Goal: Navigation & Orientation: Find specific page/section

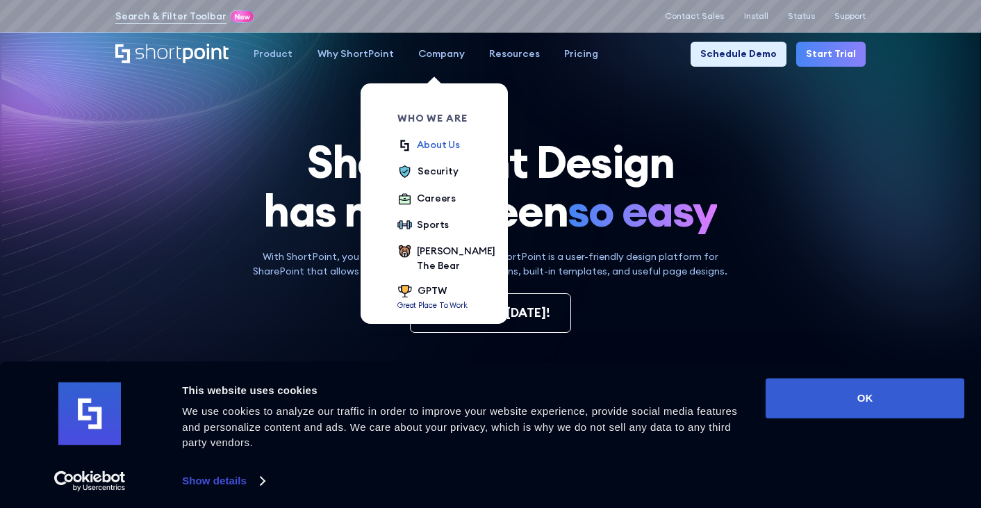
click at [429, 144] on div "About Us" at bounding box center [438, 145] width 43 height 15
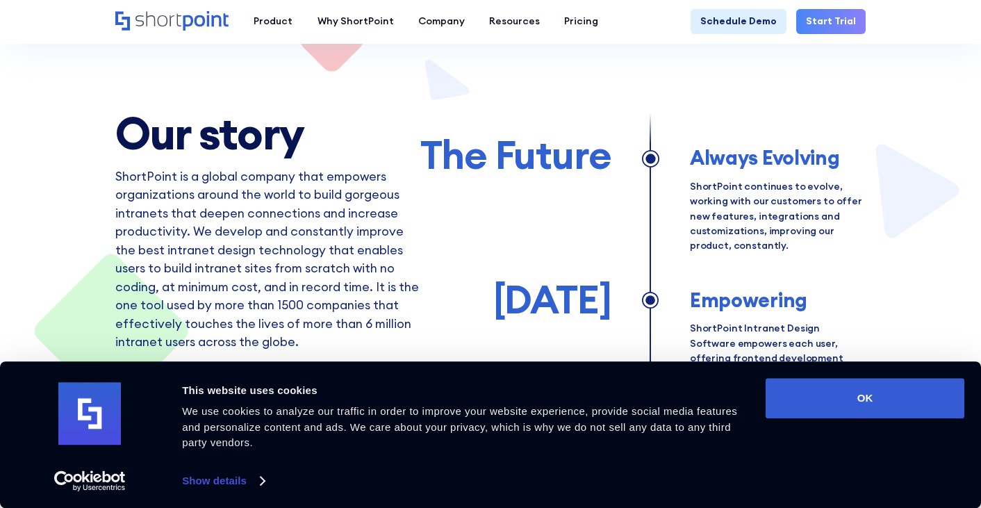
scroll to position [625, 0]
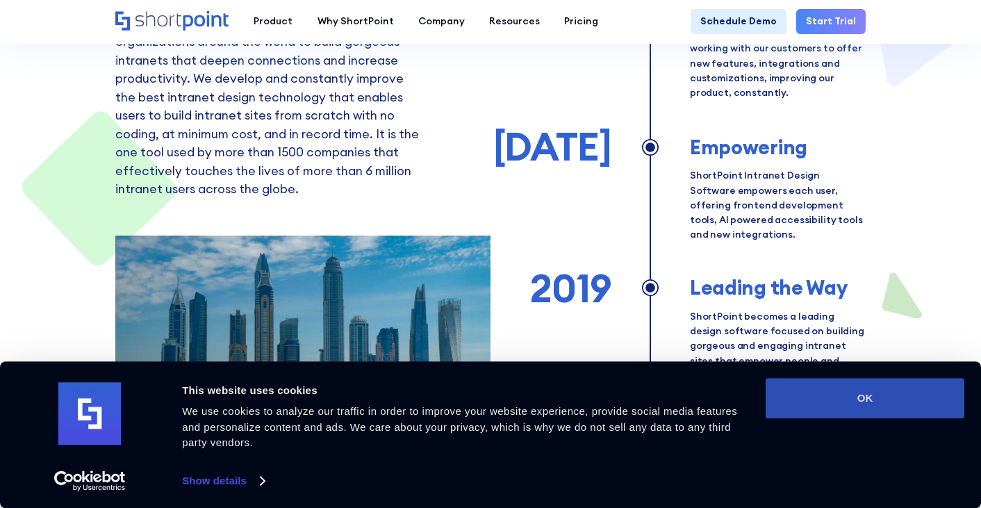
click at [811, 390] on button "OK" at bounding box center [864, 398] width 199 height 40
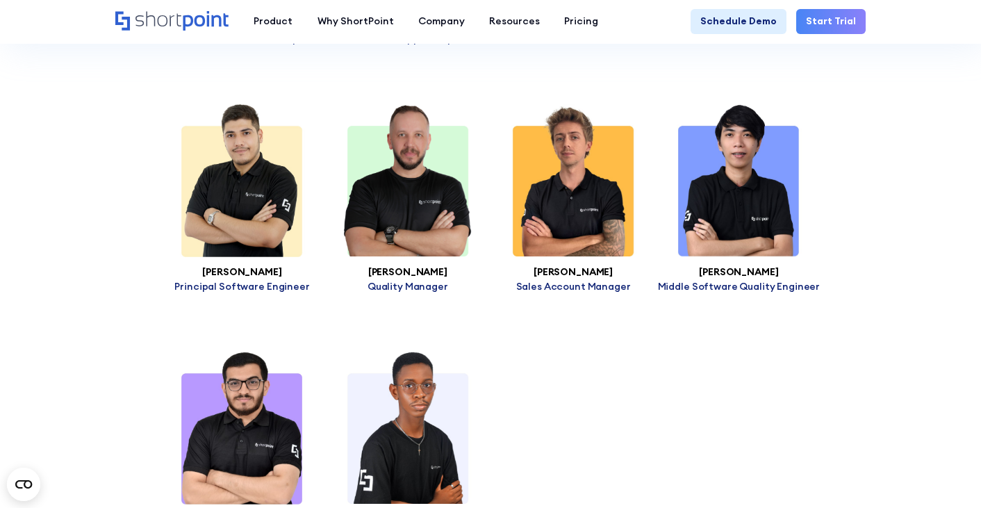
scroll to position [4793, 0]
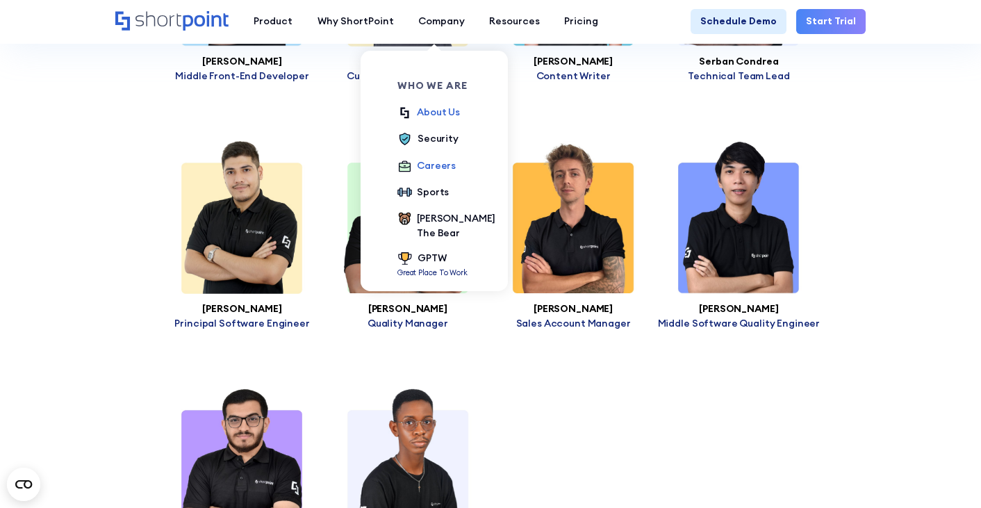
click at [431, 167] on div "Careers" at bounding box center [436, 165] width 39 height 15
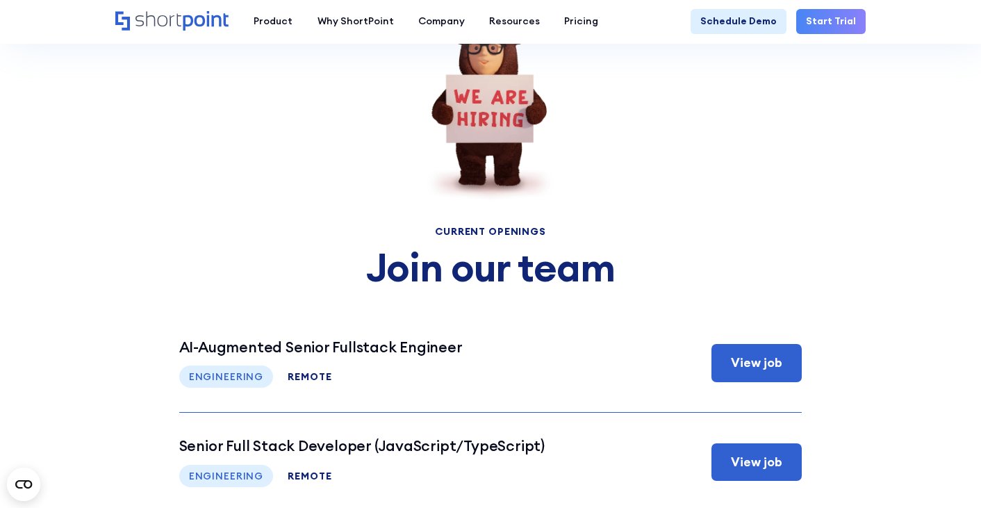
scroll to position [5093, 0]
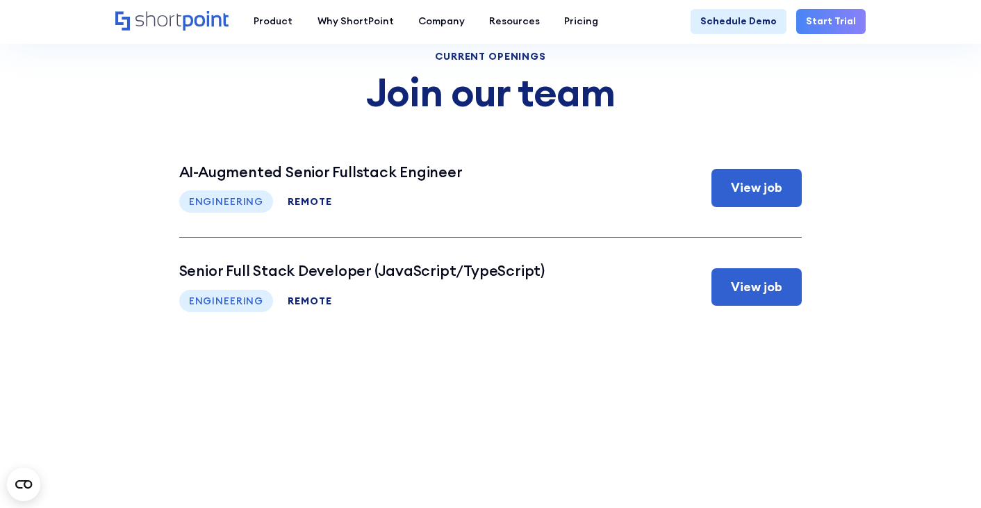
click at [208, 19] on icon "Home" at bounding box center [172, 20] width 114 height 19
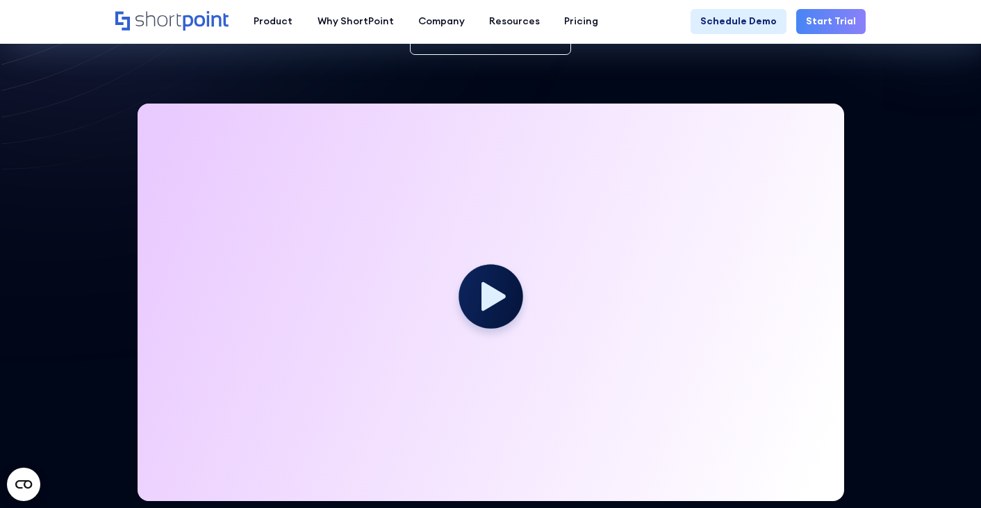
scroll to position [486, 0]
